Goal: Information Seeking & Learning: Learn about a topic

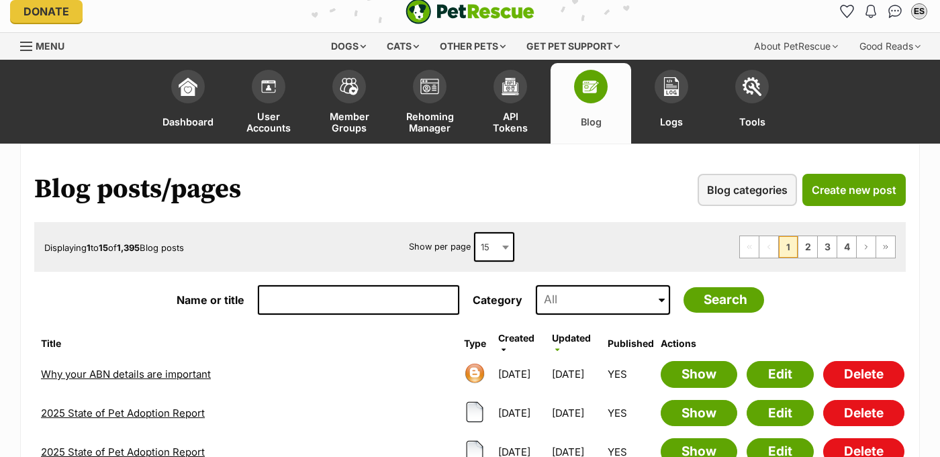
scroll to position [12, 0]
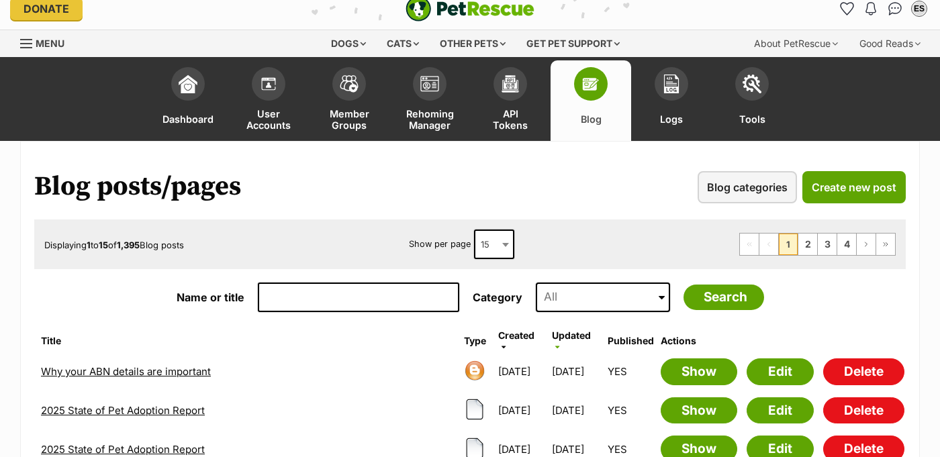
click at [509, 339] on link "Created" at bounding box center [516, 341] width 36 height 22
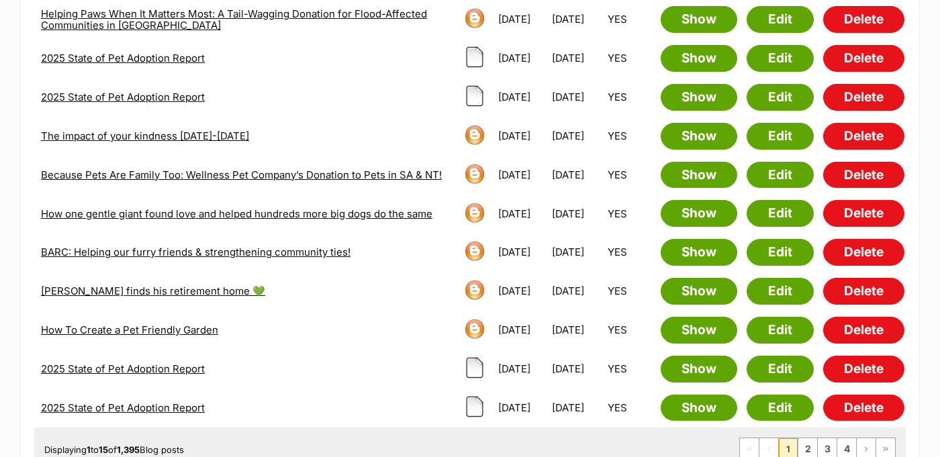
scroll to position [516, 0]
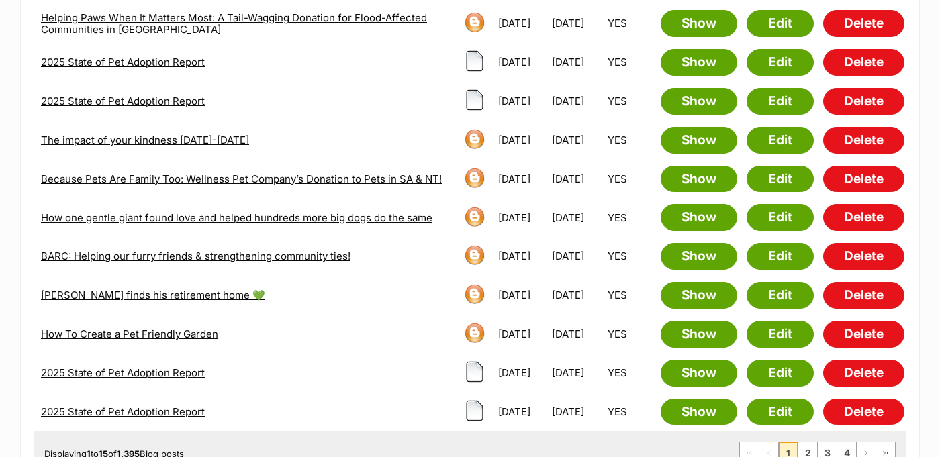
click at [306, 250] on link "BARC: Helping our furry friends & strengthening community ties!" at bounding box center [196, 256] width 310 height 13
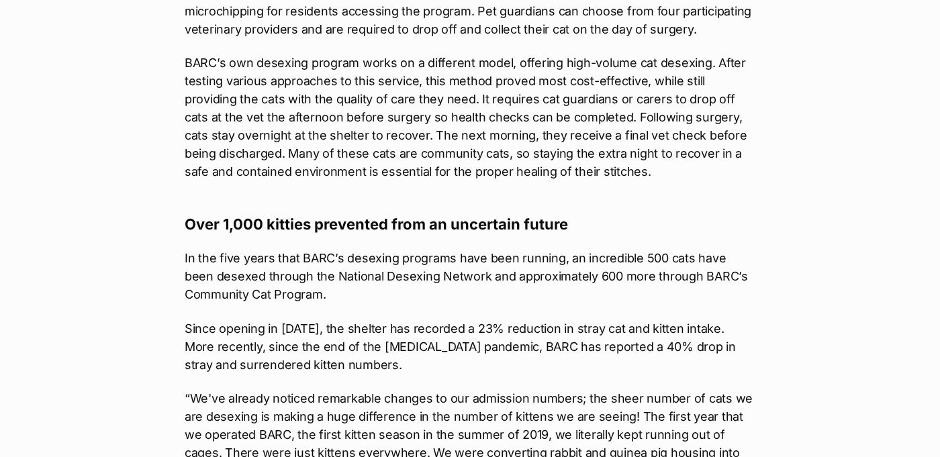
scroll to position [2013, 0]
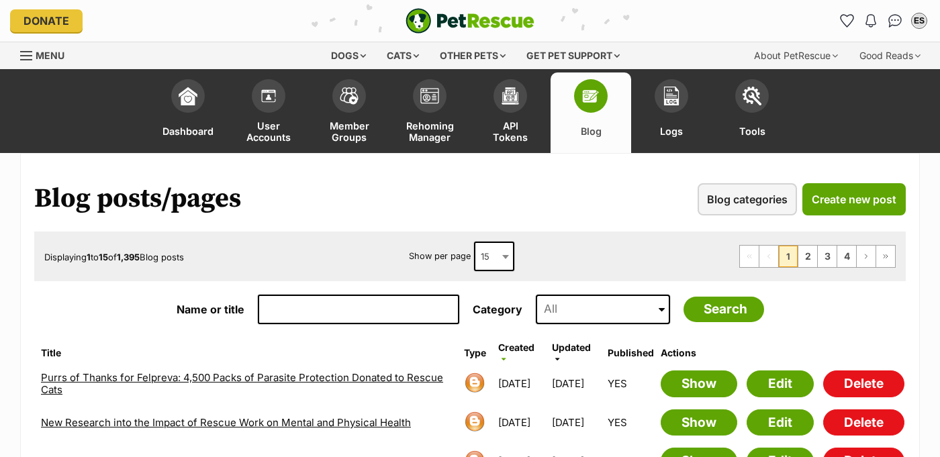
click at [290, 308] on input "Name or title" at bounding box center [359, 310] width 202 height 30
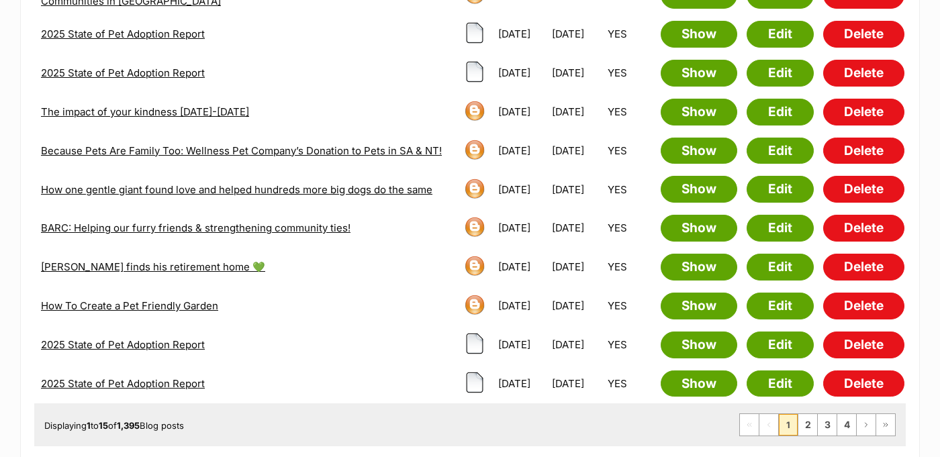
scroll to position [547, 0]
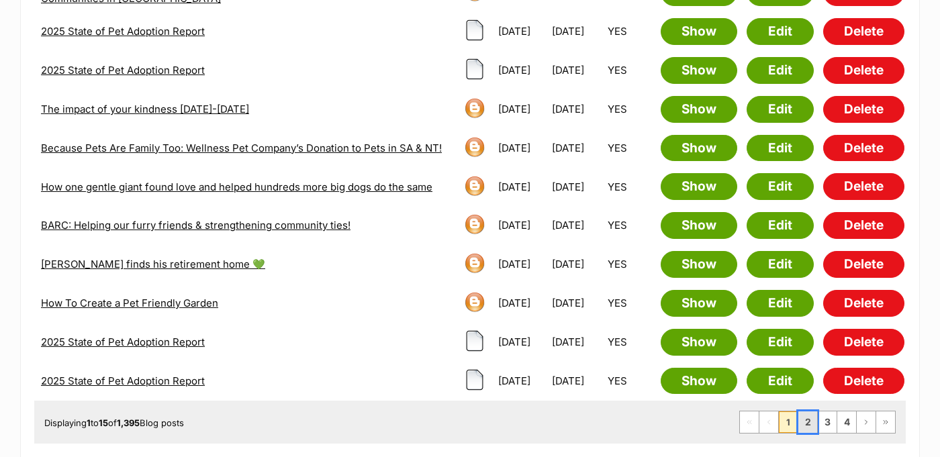
click at [807, 412] on link "2" at bounding box center [808, 422] width 19 height 21
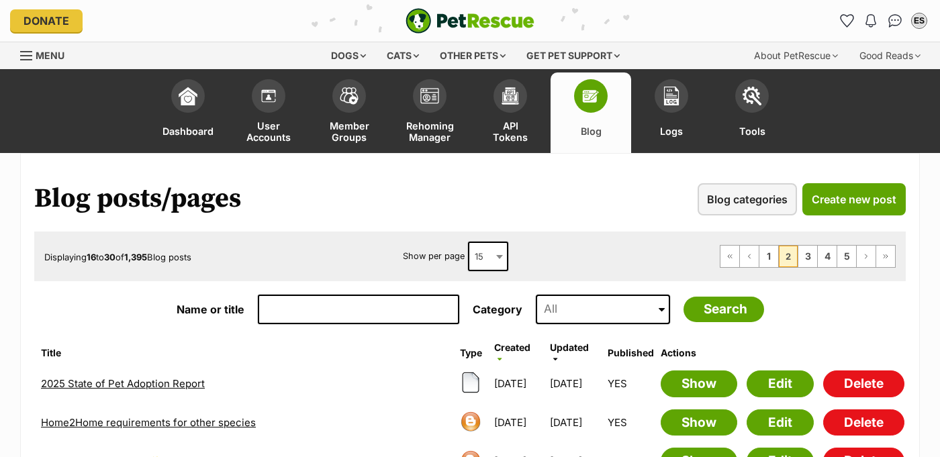
click at [310, 304] on input "Name or title" at bounding box center [359, 310] width 202 height 30
type input "cat body language"
click at [684, 297] on input "Search" at bounding box center [724, 310] width 81 height 26
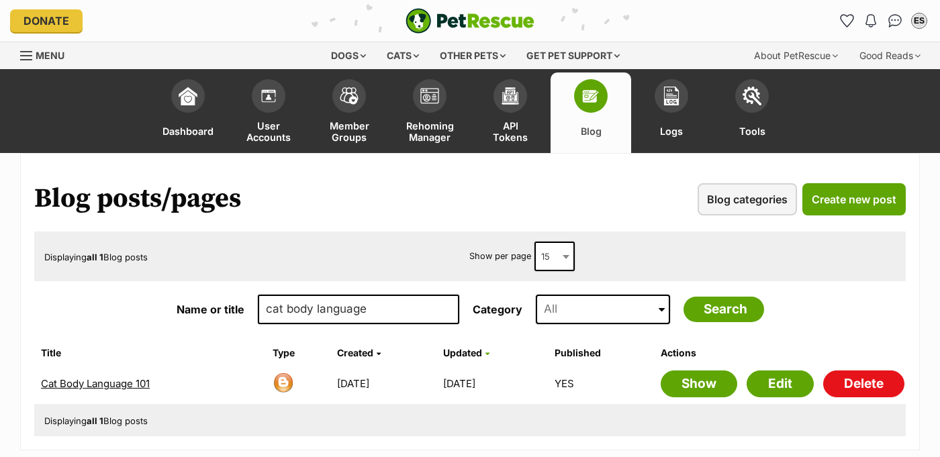
click at [69, 378] on link "Cat Body Language 101" at bounding box center [95, 384] width 109 height 13
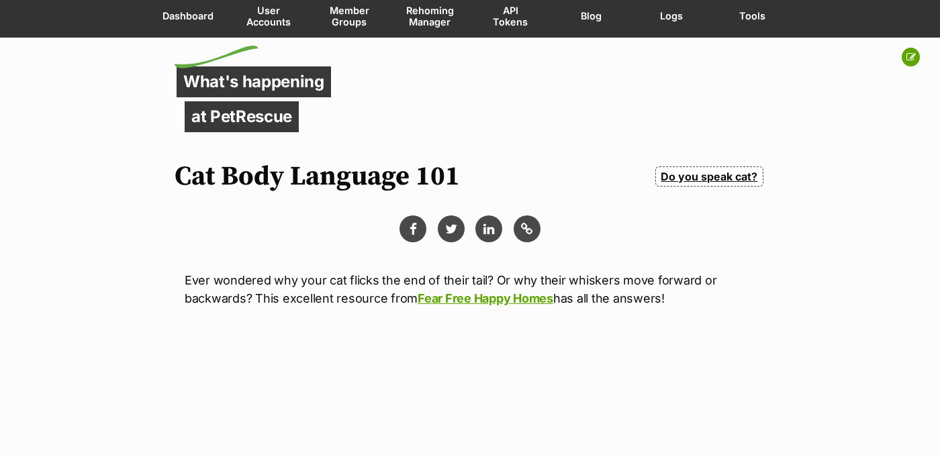
scroll to position [112, 0]
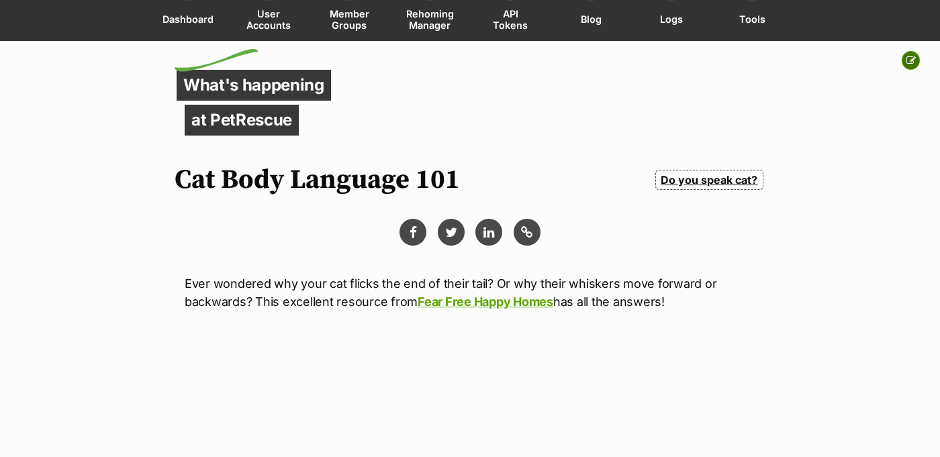
click at [913, 62] on icon at bounding box center [911, 60] width 9 height 9
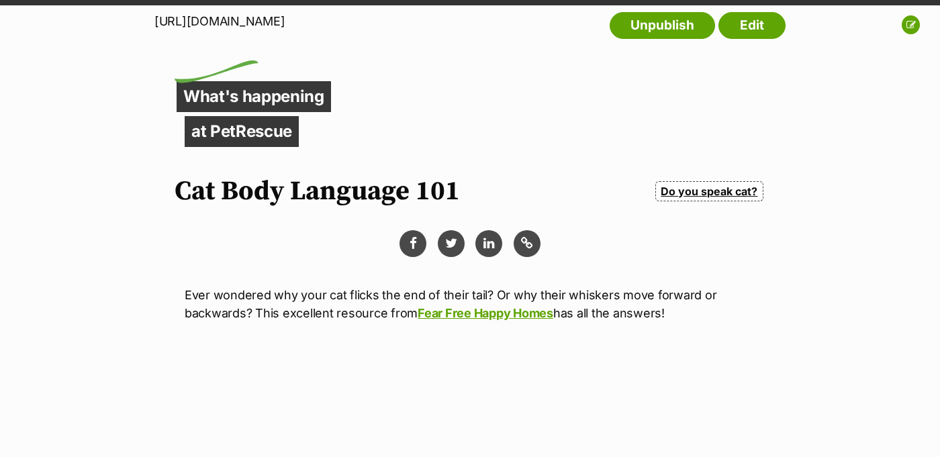
scroll to position [148, 0]
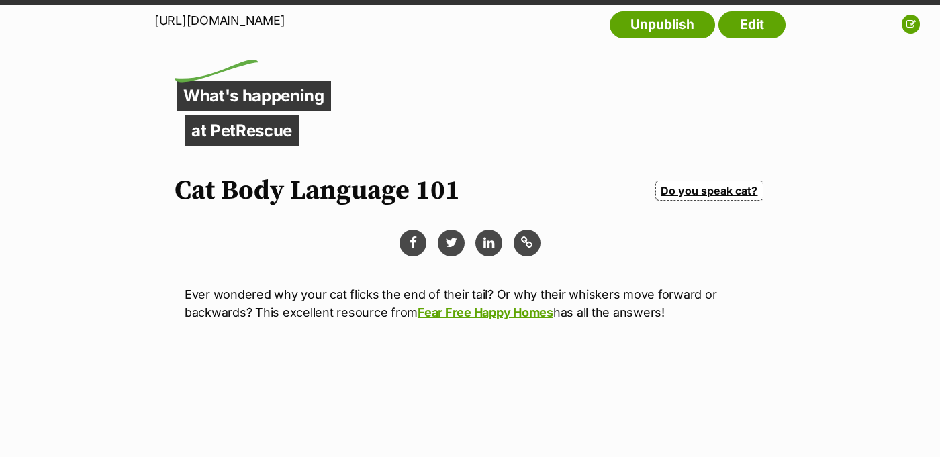
drag, startPoint x: 157, startPoint y: 19, endPoint x: 417, endPoint y: 75, distance: 266.7
click at [554, 20] on div "https://www.petrescue.com.au/library/articles/cat-body-language-101 Unpublish E…" at bounding box center [470, 28] width 631 height 47
click at [417, 75] on main "https://www.petrescue.com.au/library/articles/cat-body-language-101 Unpublish E…" at bounding box center [470, 418] width 940 height 826
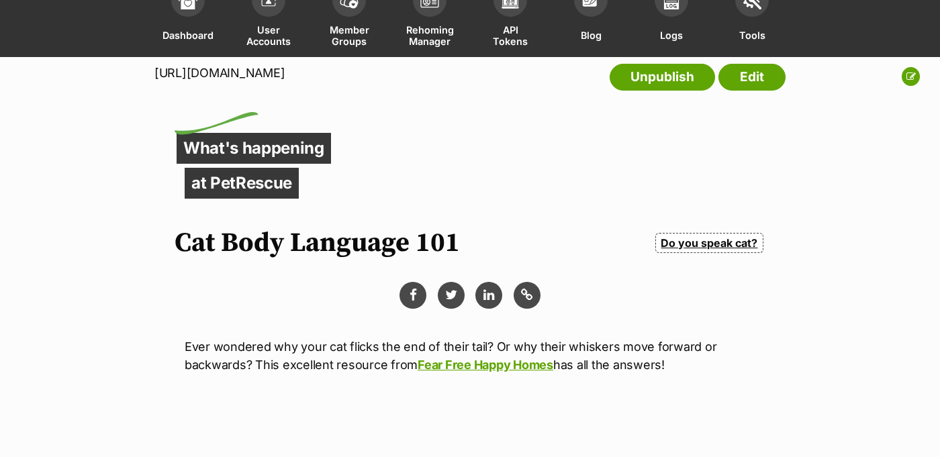
scroll to position [0, 0]
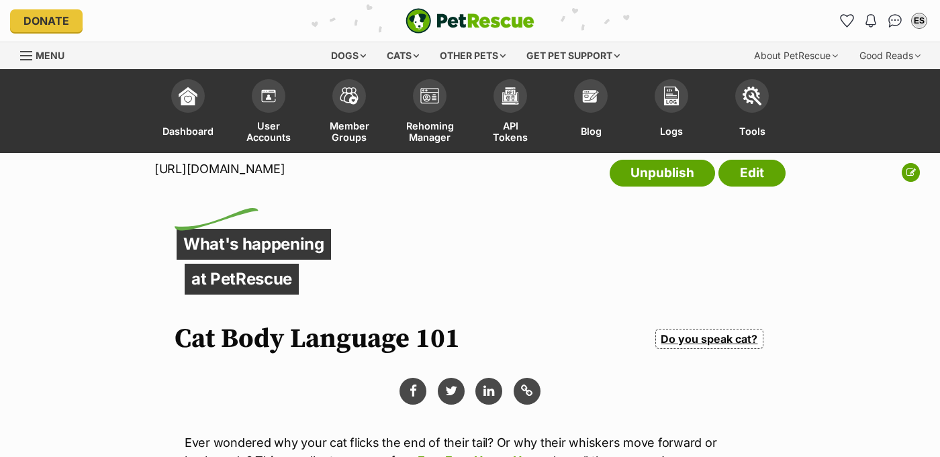
drag, startPoint x: 548, startPoint y: 169, endPoint x: 150, endPoint y: 166, distance: 397.0
click at [150, 166] on div "https://www.petrescue.com.au/library/articles/cat-body-language-101 Unpublish E…" at bounding box center [470, 176] width 940 height 47
drag, startPoint x: 155, startPoint y: 167, endPoint x: 549, endPoint y: 171, distance: 393.7
click at [549, 171] on div "https://www.petrescue.com.au/library/articles/cat-body-language-101 Unpublish E…" at bounding box center [470, 176] width 631 height 47
copy div "https://www.petrescue.com.au/library/articles/cat-body-language-101"
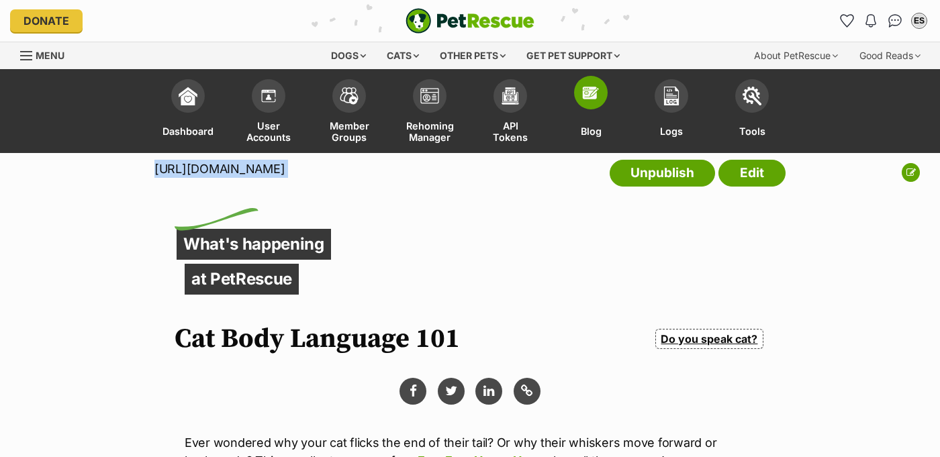
click at [586, 93] on img at bounding box center [591, 92] width 19 height 19
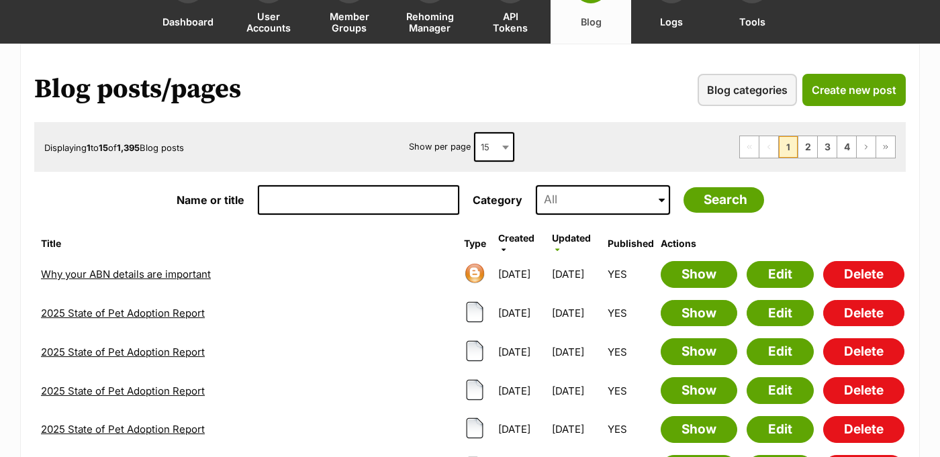
scroll to position [110, 0]
click at [314, 192] on input "Name or title" at bounding box center [359, 200] width 202 height 30
type input "cat"
click at [684, 187] on input "Search" at bounding box center [724, 200] width 81 height 26
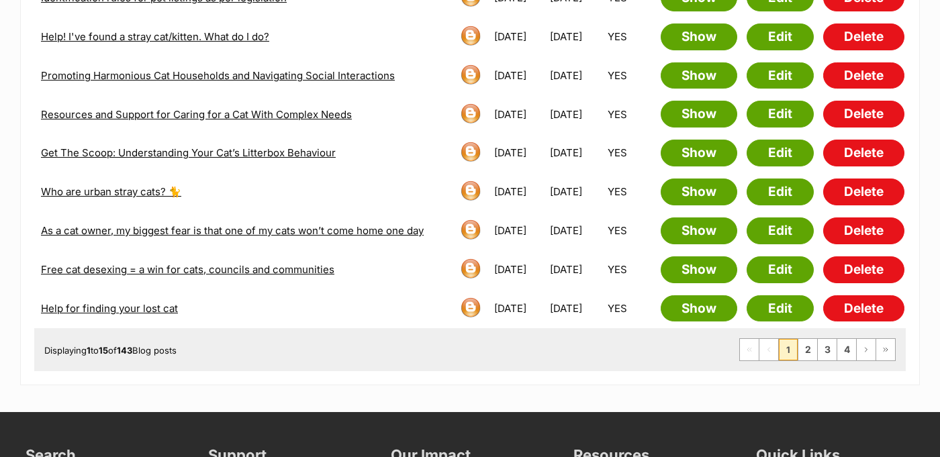
scroll to position [679, 0]
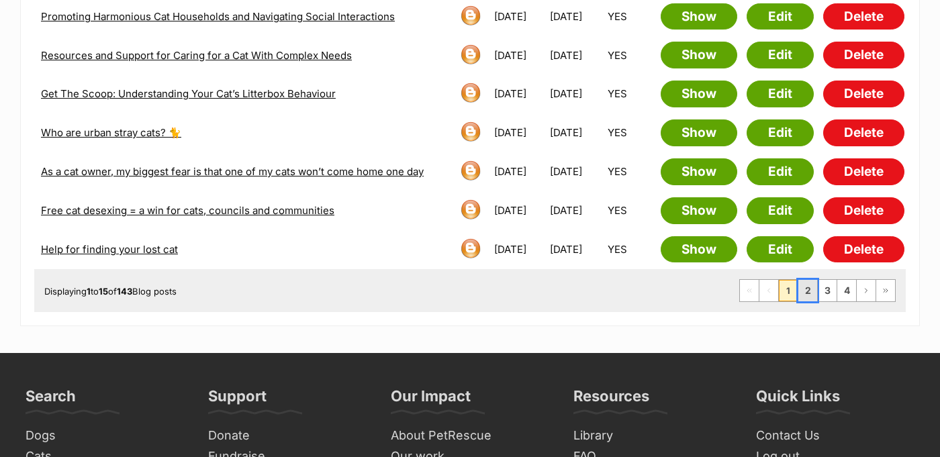
click at [814, 280] on link "2" at bounding box center [808, 290] width 19 height 21
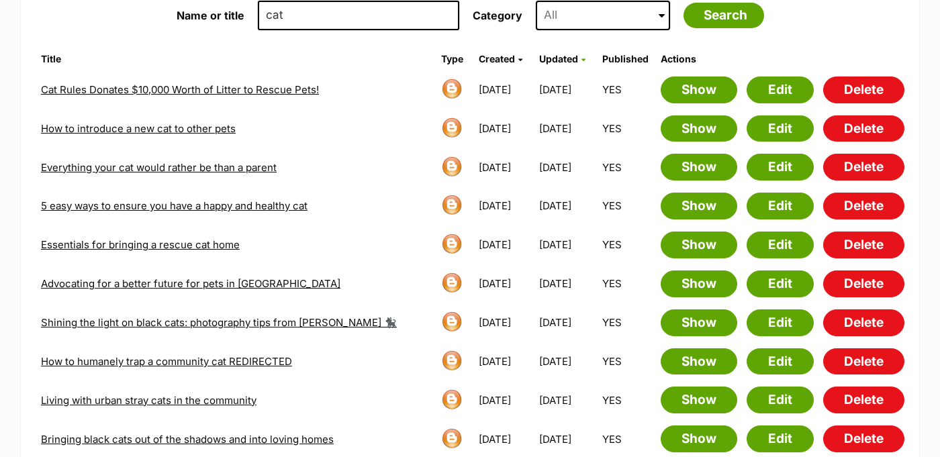
scroll to position [296, 0]
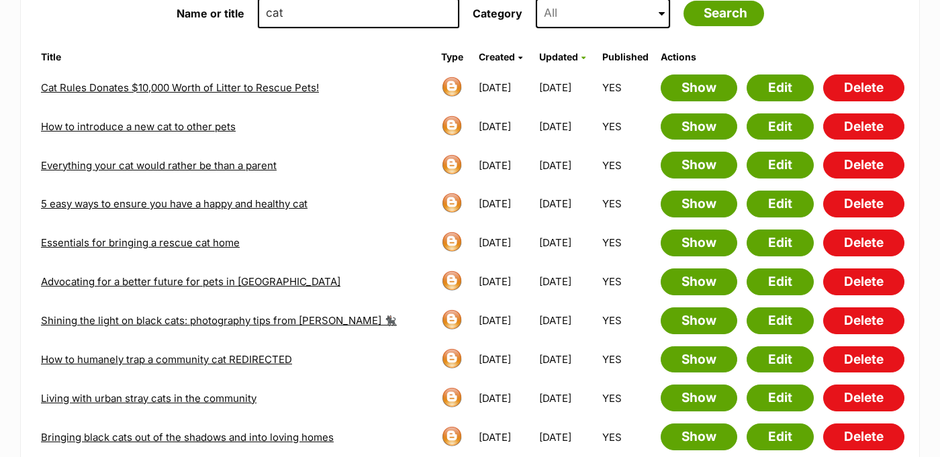
click at [165, 162] on link "Everything your cat would rather be than a parent" at bounding box center [159, 165] width 236 height 13
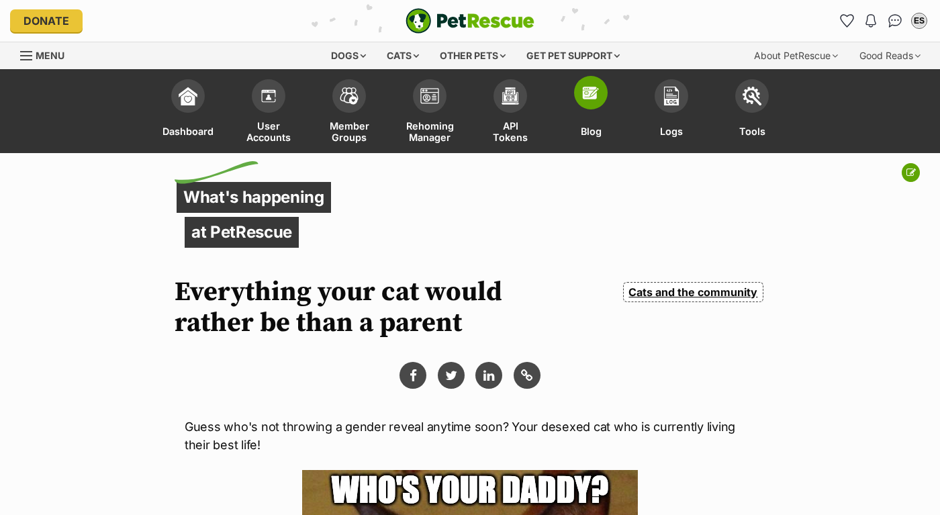
click at [583, 105] on span at bounding box center [591, 93] width 34 height 34
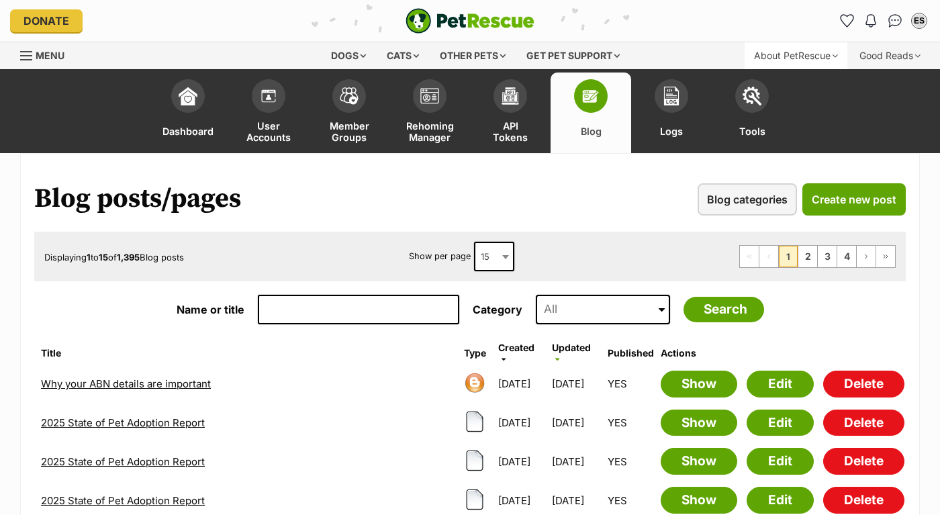
click at [803, 52] on div "About PetRescue" at bounding box center [796, 55] width 103 height 27
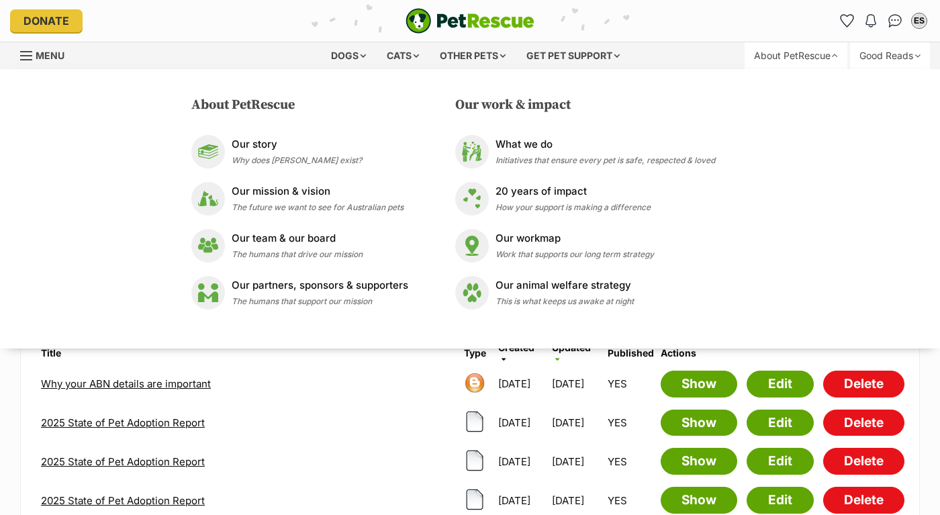
click at [893, 63] on div "Good Reads" at bounding box center [890, 55] width 80 height 27
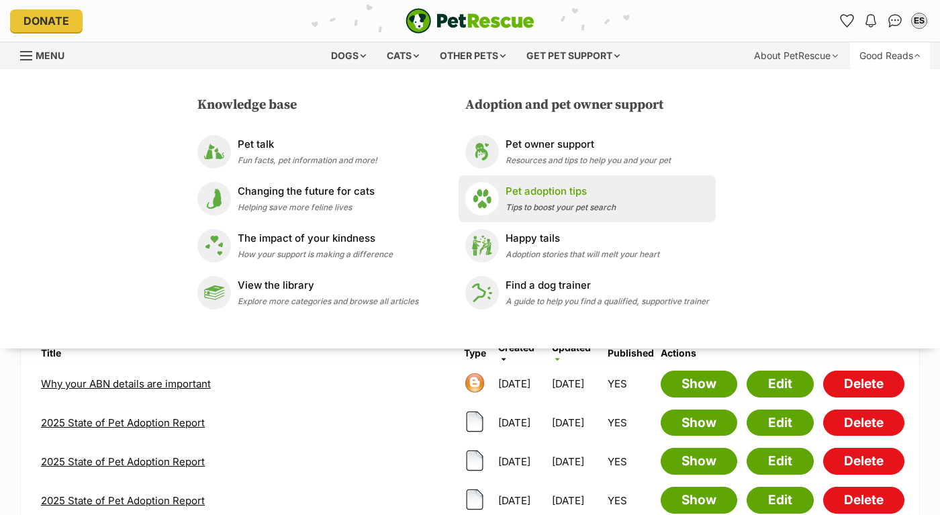
click at [571, 200] on div "Pet adoption tips Tips to boost your pet search" at bounding box center [561, 198] width 110 height 29
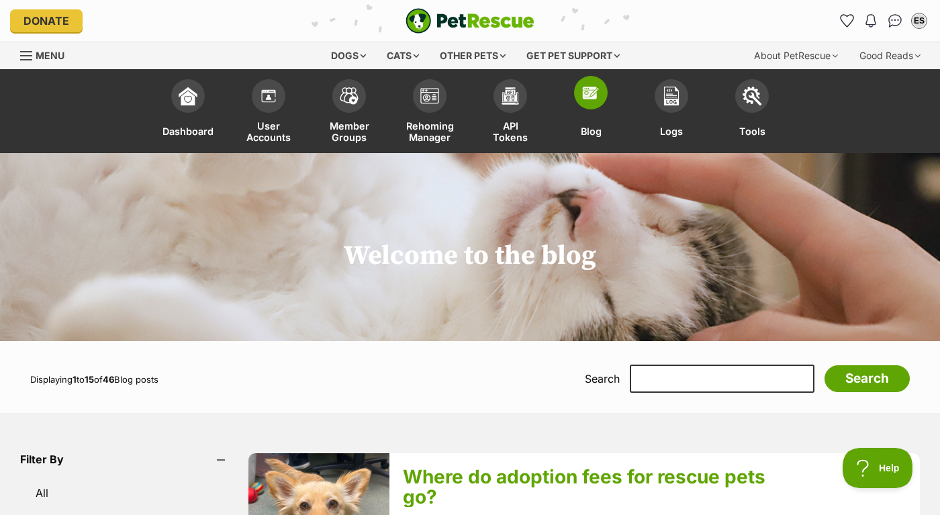
click at [592, 101] on img at bounding box center [591, 92] width 19 height 19
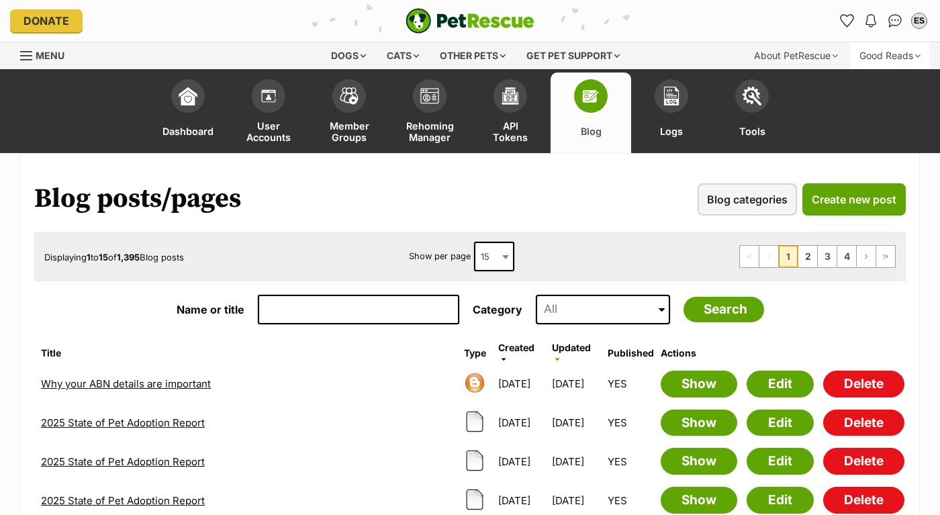
click at [876, 52] on div "Good Reads" at bounding box center [890, 55] width 80 height 27
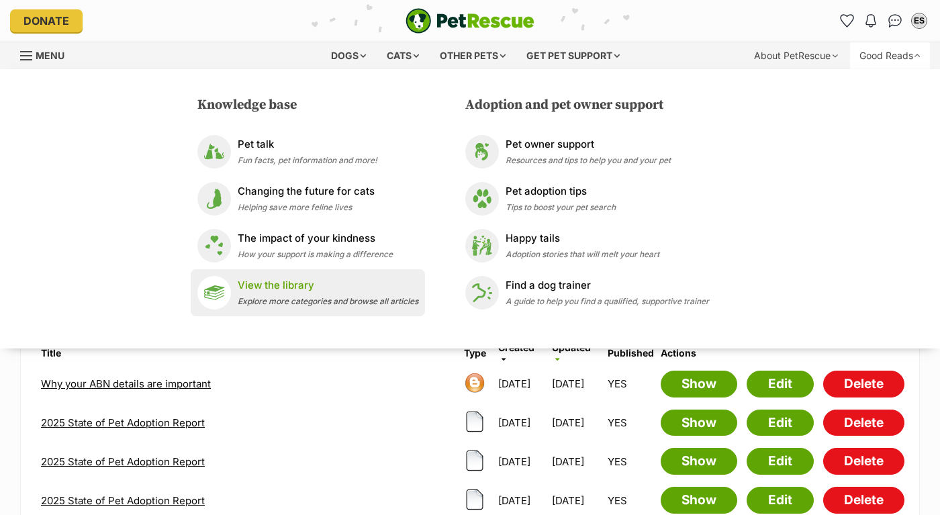
click at [308, 302] on span "Explore more categories and browse all articles" at bounding box center [328, 301] width 181 height 10
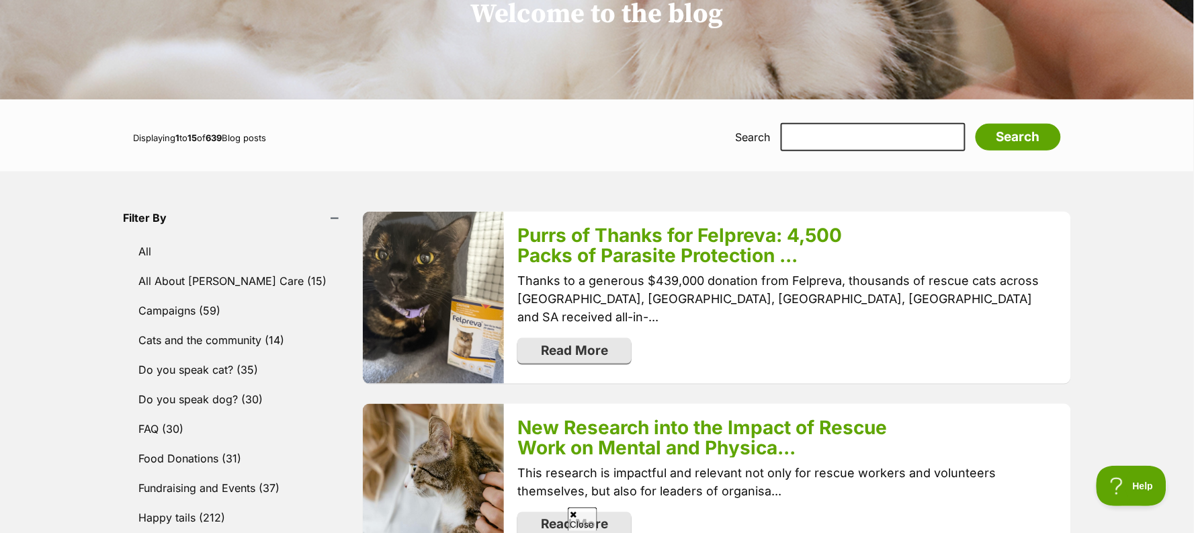
scroll to position [424, 0]
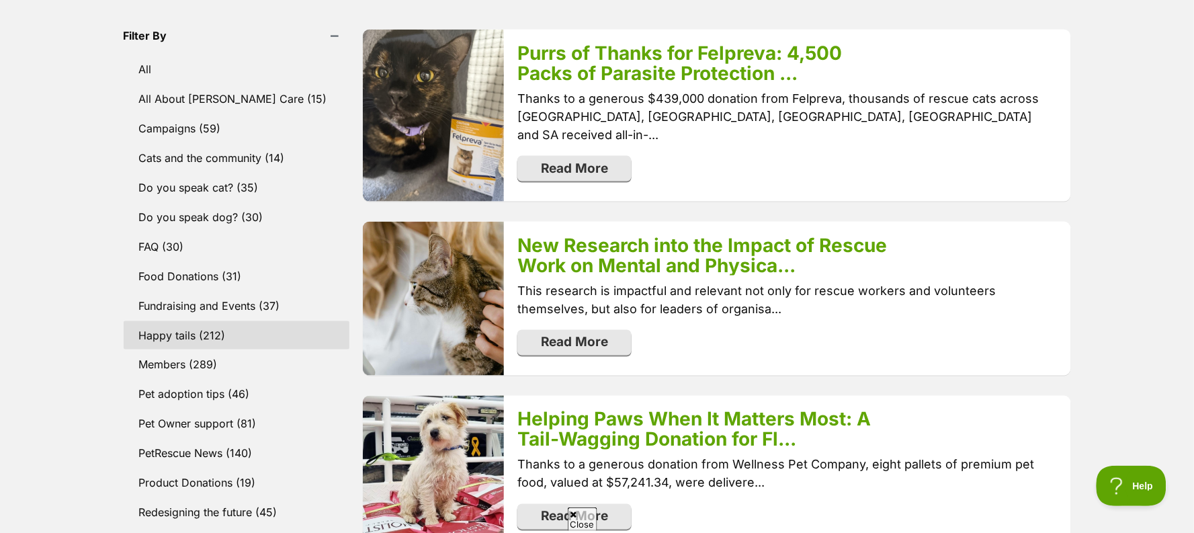
click at [193, 341] on link "Happy tails (212)" at bounding box center [237, 335] width 226 height 28
